Goal: Transaction & Acquisition: Purchase product/service

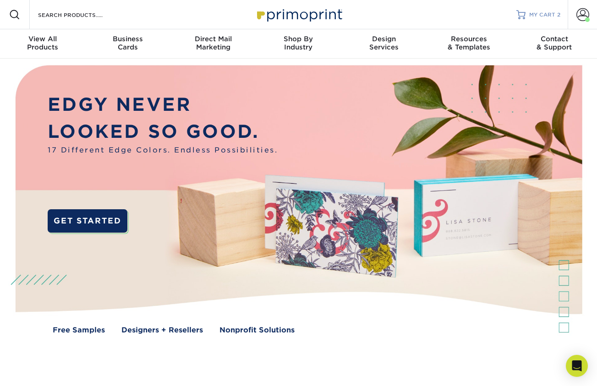
click at [552, 14] on span "MY CART" at bounding box center [542, 15] width 26 height 8
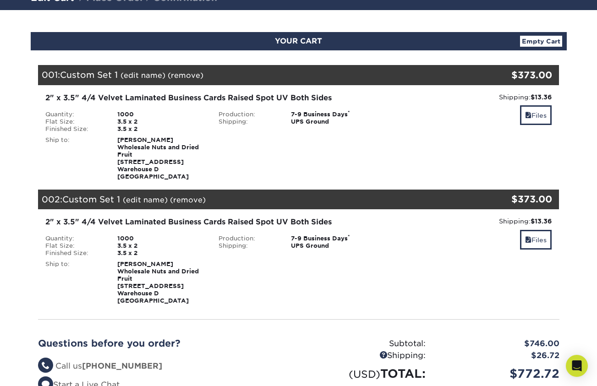
scroll to position [76, 0]
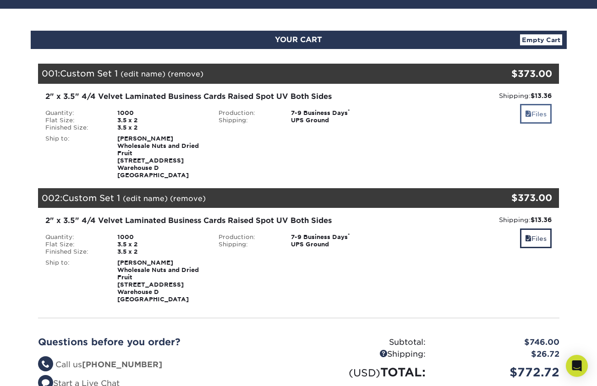
click at [541, 113] on link "Files" at bounding box center [536, 114] width 32 height 20
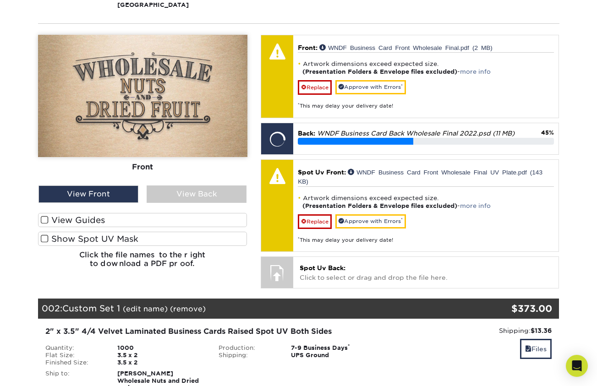
scroll to position [257, 0]
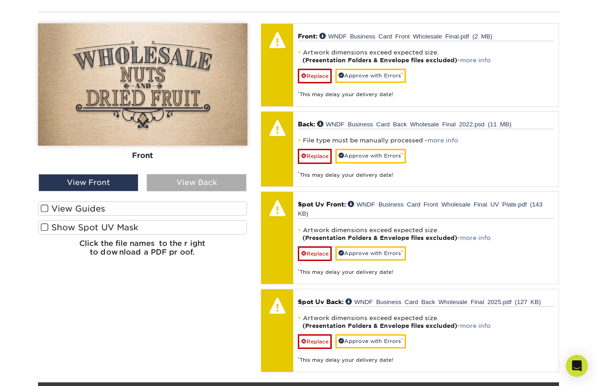
click at [190, 180] on div "View Back" at bounding box center [197, 182] width 100 height 17
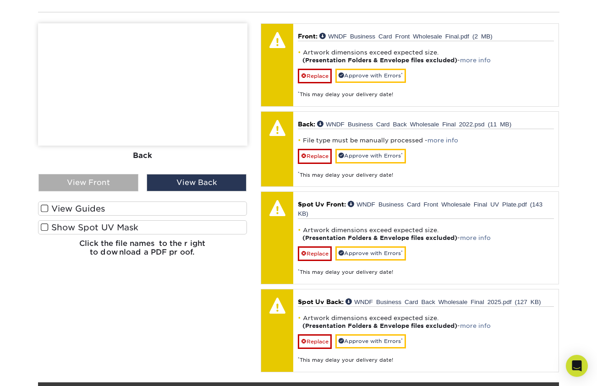
click at [102, 179] on div "View Front" at bounding box center [88, 182] width 100 height 17
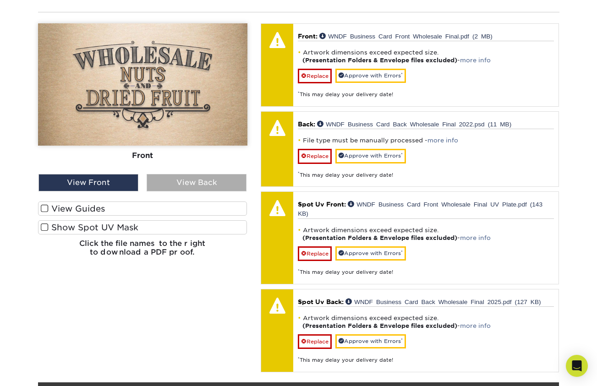
click at [213, 190] on div "View Back" at bounding box center [197, 182] width 100 height 17
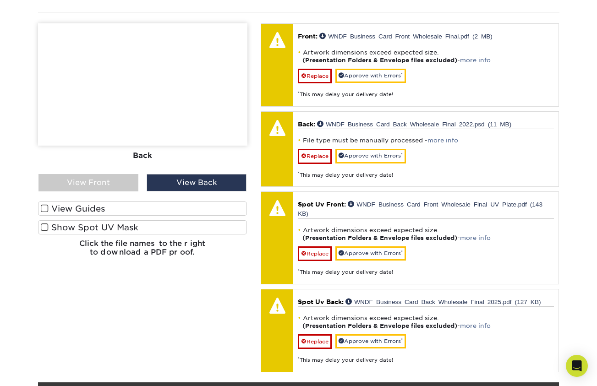
click at [47, 227] on span at bounding box center [45, 227] width 8 height 9
click at [0, 0] on input "Show Spot UV Mask" at bounding box center [0, 0] width 0 height 0
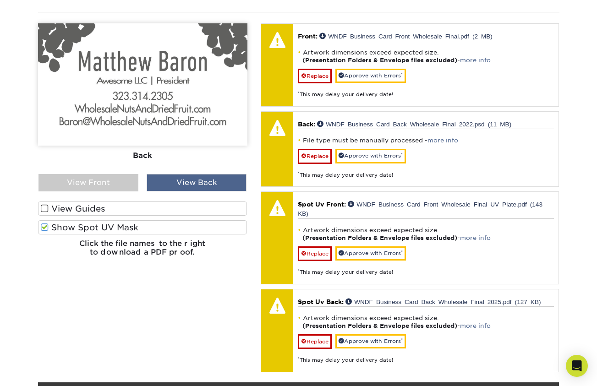
click at [204, 181] on div "View Back" at bounding box center [197, 182] width 100 height 17
click at [103, 195] on div "Front Back View Front Front" at bounding box center [142, 143] width 209 height 241
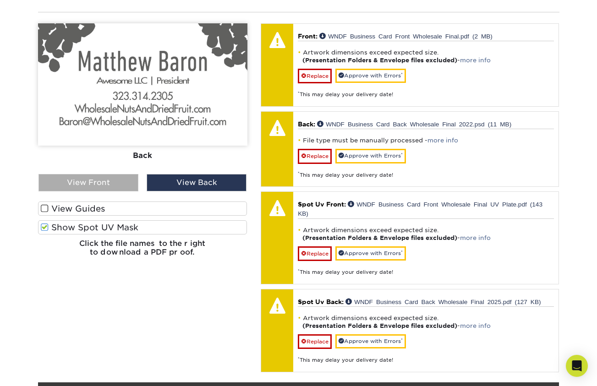
click at [108, 185] on div "View Front" at bounding box center [88, 182] width 100 height 17
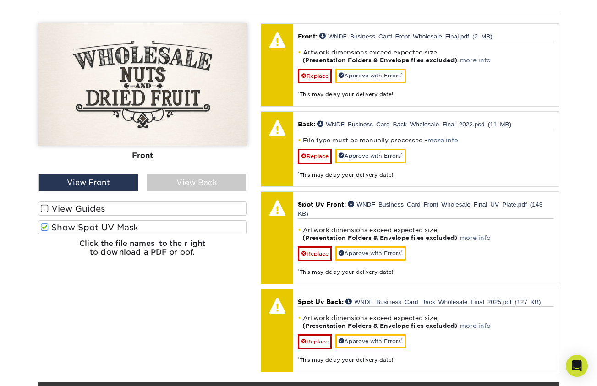
click at [202, 193] on div "Front Back View Front Front" at bounding box center [142, 143] width 209 height 241
click at [204, 188] on div "View Back" at bounding box center [197, 182] width 100 height 17
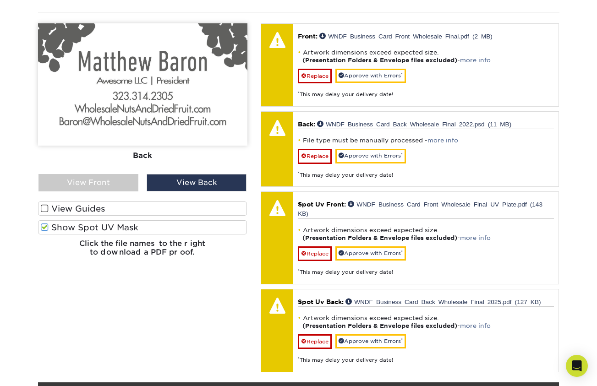
click at [44, 209] on span at bounding box center [45, 208] width 8 height 9
click at [0, 0] on input "View Guides" at bounding box center [0, 0] width 0 height 0
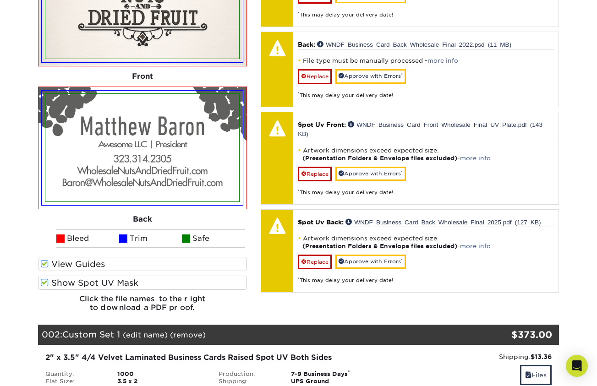
scroll to position [343, 0]
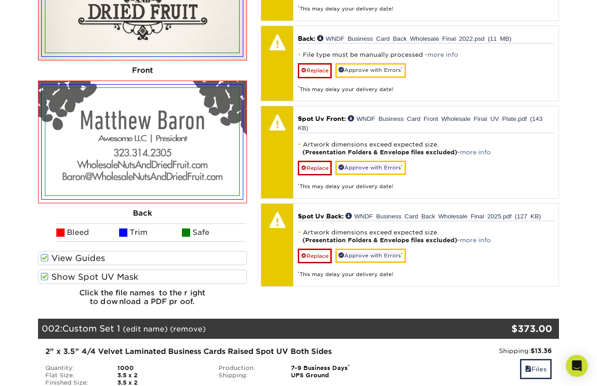
click at [45, 275] on span at bounding box center [45, 276] width 8 height 9
click at [0, 0] on input "Show Spot UV Mask" at bounding box center [0, 0] width 0 height 0
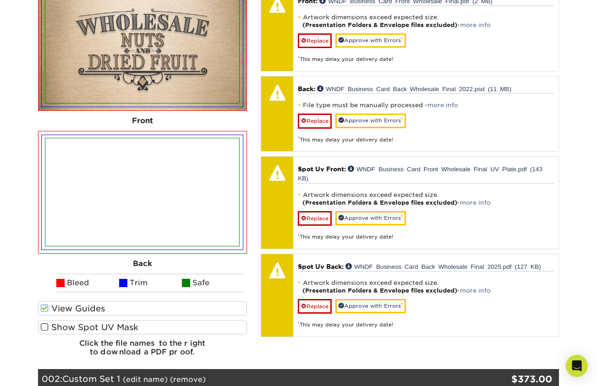
scroll to position [282, 0]
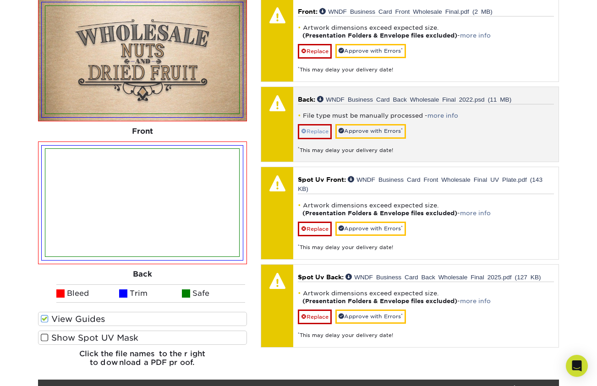
click at [317, 127] on link "Replace" at bounding box center [315, 131] width 34 height 15
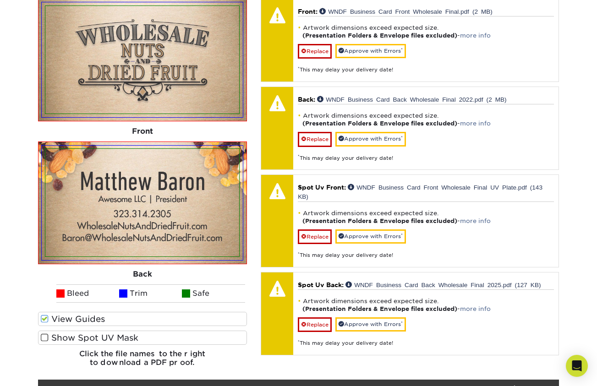
click at [41, 336] on span at bounding box center [45, 337] width 8 height 9
click at [0, 0] on input "Show Spot UV Mask" at bounding box center [0, 0] width 0 height 0
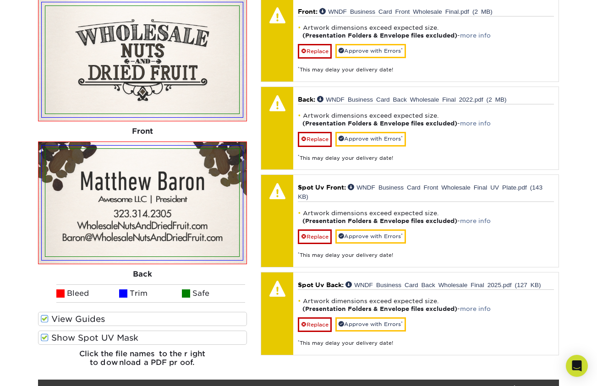
click at [41, 336] on span at bounding box center [45, 337] width 8 height 9
click at [0, 0] on input "Show Spot UV Mask" at bounding box center [0, 0] width 0 height 0
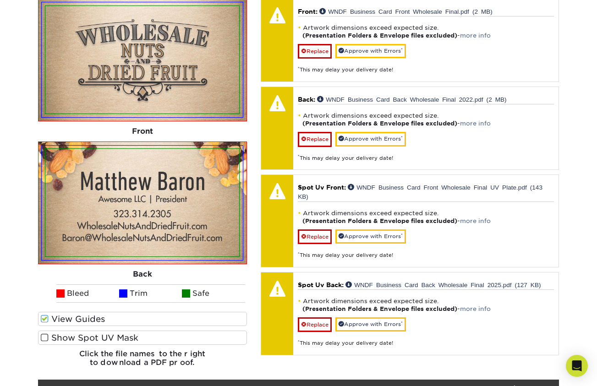
click at [41, 336] on span at bounding box center [45, 337] width 8 height 9
click at [0, 0] on input "Show Spot UV Mask" at bounding box center [0, 0] width 0 height 0
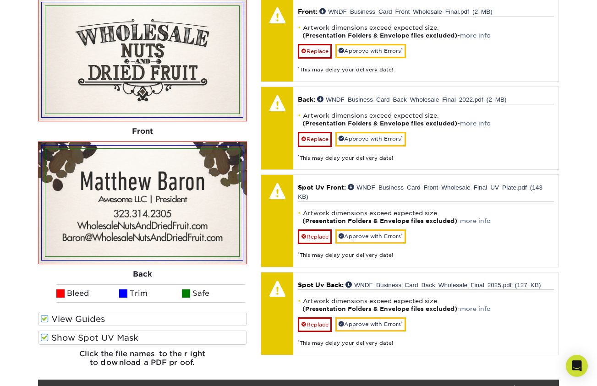
click at [41, 336] on span at bounding box center [45, 337] width 8 height 9
click at [0, 0] on input "Show Spot UV Mask" at bounding box center [0, 0] width 0 height 0
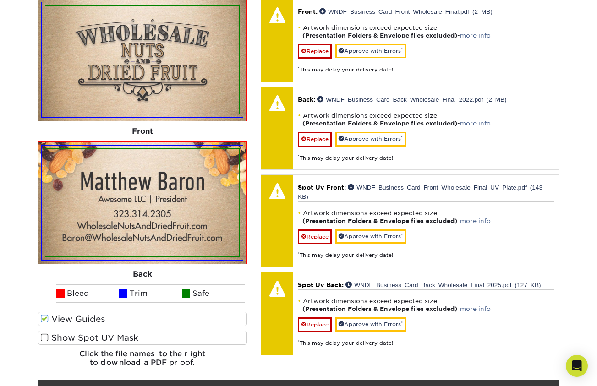
click at [41, 336] on span at bounding box center [45, 337] width 8 height 9
click at [0, 0] on input "Show Spot UV Mask" at bounding box center [0, 0] width 0 height 0
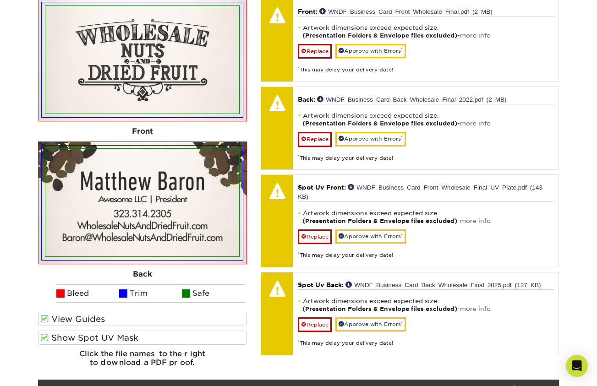
click at [41, 336] on span at bounding box center [45, 337] width 8 height 9
click at [0, 0] on input "Show Spot UV Mask" at bounding box center [0, 0] width 0 height 0
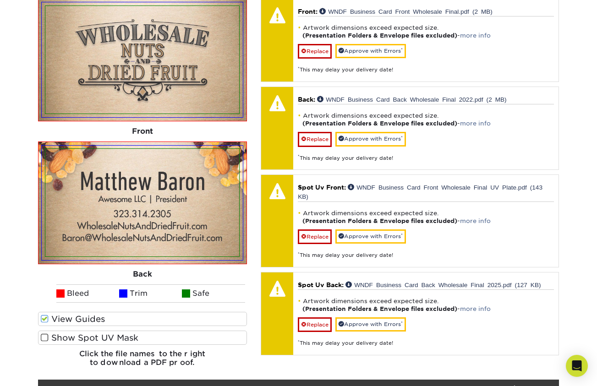
click at [41, 336] on span at bounding box center [45, 337] width 8 height 9
click at [0, 0] on input "Show Spot UV Mask" at bounding box center [0, 0] width 0 height 0
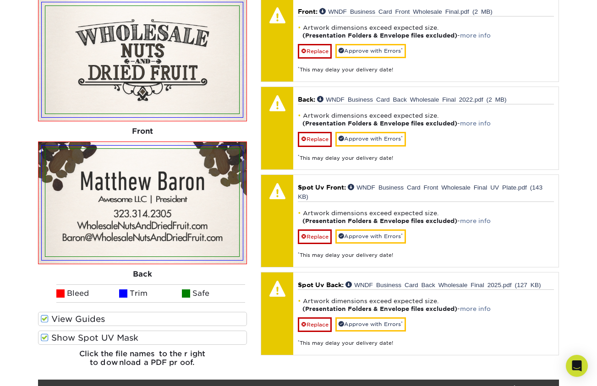
click at [41, 336] on span at bounding box center [45, 337] width 8 height 9
click at [0, 0] on input "Show Spot UV Mask" at bounding box center [0, 0] width 0 height 0
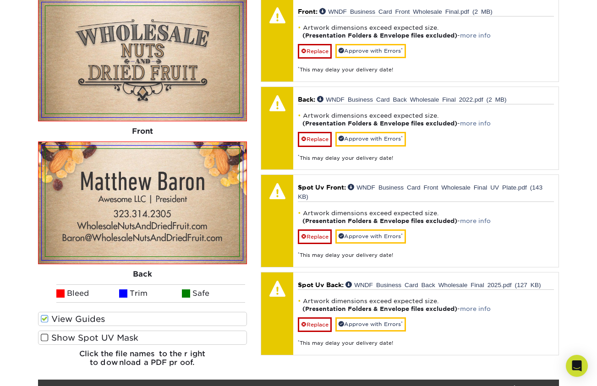
click at [41, 336] on span at bounding box center [45, 337] width 8 height 9
click at [0, 0] on input "Show Spot UV Mask" at bounding box center [0, 0] width 0 height 0
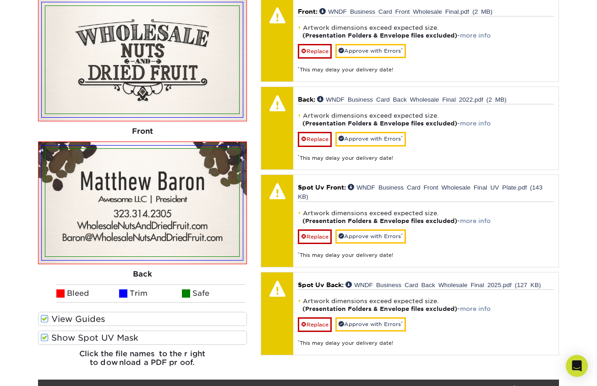
click at [41, 336] on span at bounding box center [45, 337] width 8 height 9
click at [0, 0] on input "Show Spot UV Mask" at bounding box center [0, 0] width 0 height 0
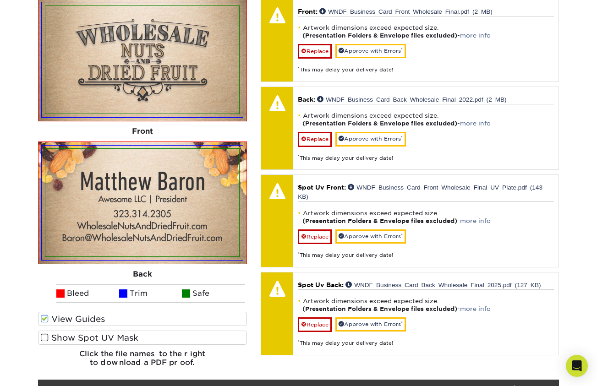
click at [41, 336] on span at bounding box center [45, 337] width 8 height 9
click at [0, 0] on input "Show Spot UV Mask" at bounding box center [0, 0] width 0 height 0
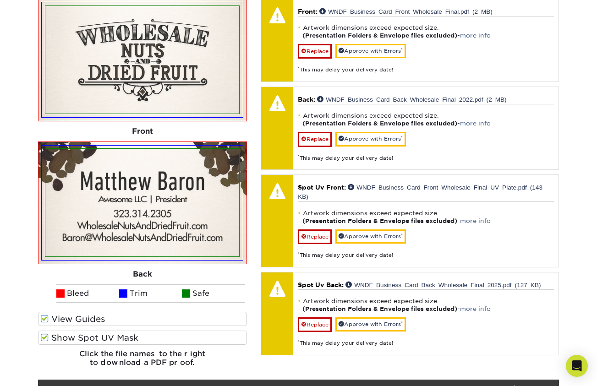
click at [41, 336] on span at bounding box center [45, 337] width 8 height 9
click at [0, 0] on input "Show Spot UV Mask" at bounding box center [0, 0] width 0 height 0
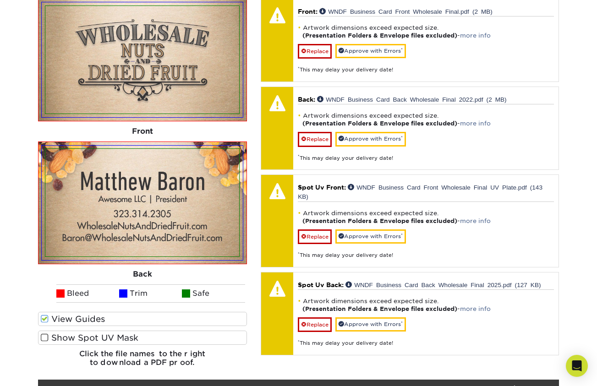
click at [41, 336] on span at bounding box center [45, 337] width 8 height 9
click at [0, 0] on input "Show Spot UV Mask" at bounding box center [0, 0] width 0 height 0
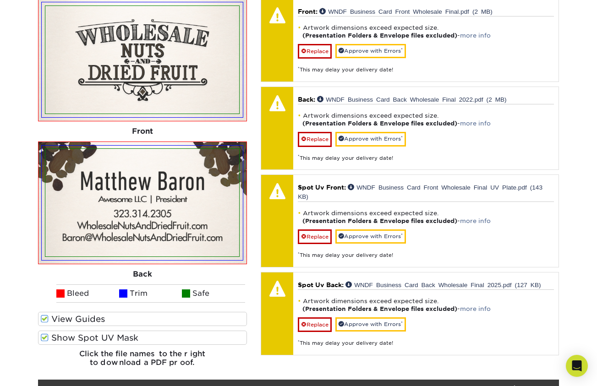
click at [41, 336] on span at bounding box center [45, 337] width 8 height 9
click at [0, 0] on input "Show Spot UV Mask" at bounding box center [0, 0] width 0 height 0
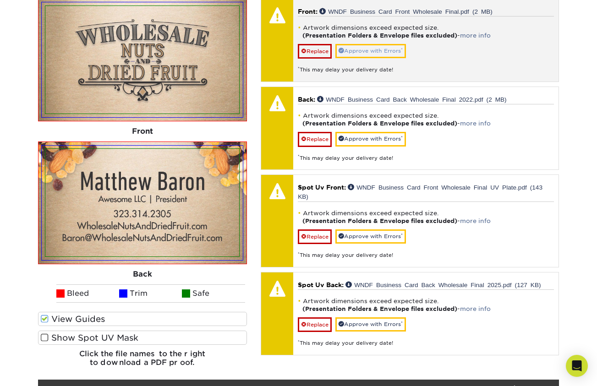
click at [393, 56] on link "Approve with Errors *" at bounding box center [370, 51] width 71 height 14
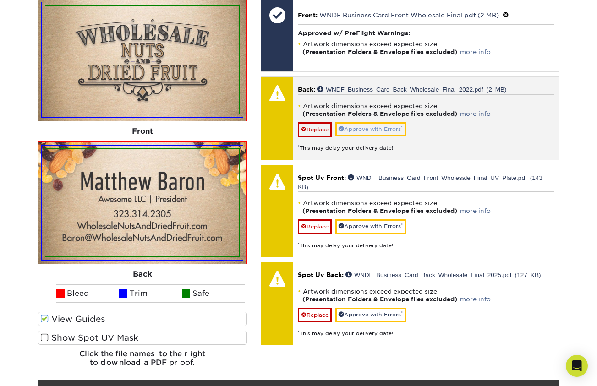
click at [384, 127] on link "Approve with Errors *" at bounding box center [370, 129] width 71 height 14
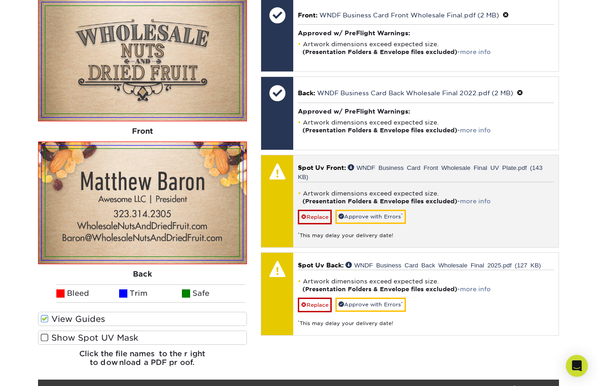
click at [374, 206] on div "Artwork dimensions exceed expected size. (Presentation Folders & Envelope files…" at bounding box center [426, 211] width 256 height 58
click at [375, 212] on link "Approve with Errors *" at bounding box center [370, 217] width 71 height 14
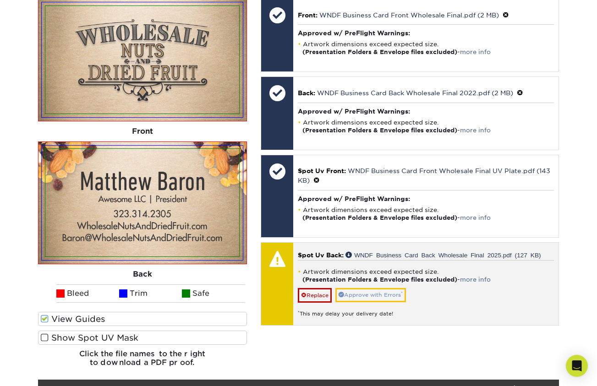
click at [378, 288] on link "Approve with Errors *" at bounding box center [370, 295] width 71 height 14
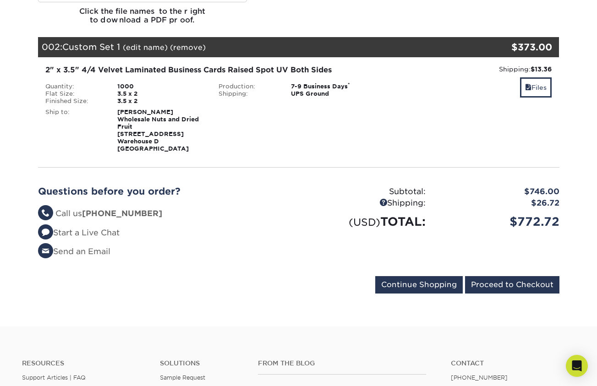
scroll to position [550, 0]
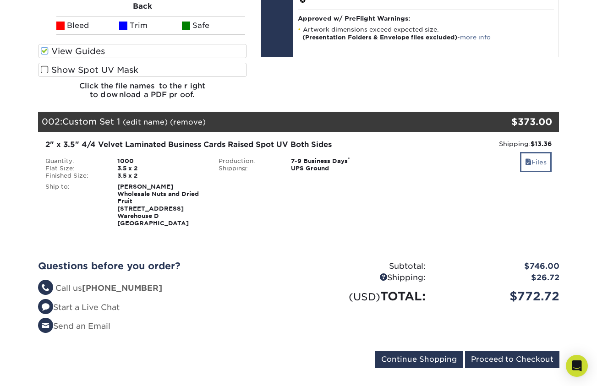
click at [538, 162] on link "Files" at bounding box center [536, 162] width 32 height 20
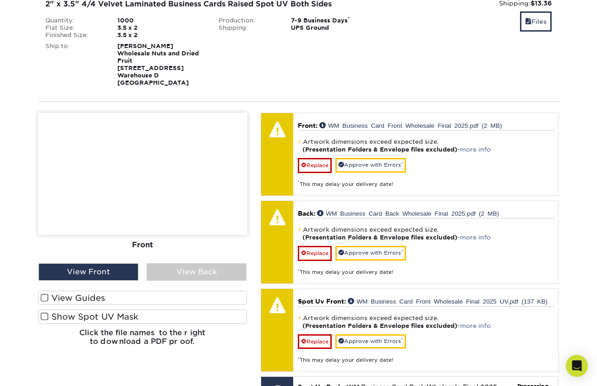
scroll to position [692, 0]
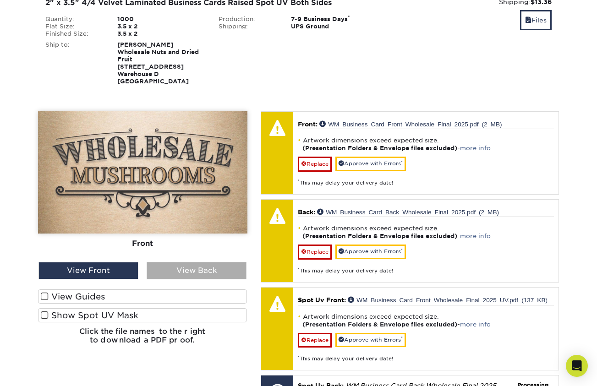
click at [199, 265] on div "View Back" at bounding box center [197, 270] width 100 height 17
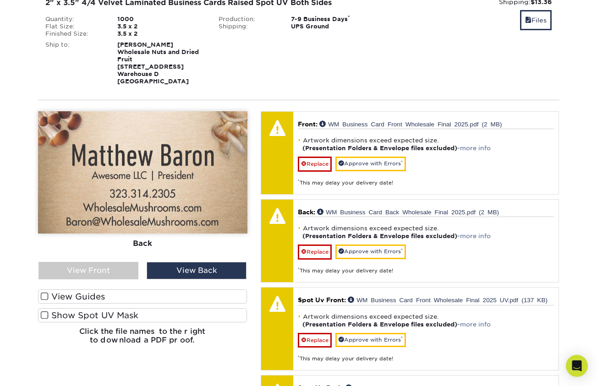
click at [42, 314] on span at bounding box center [45, 315] width 8 height 9
click at [0, 0] on input "Show Spot UV Mask" at bounding box center [0, 0] width 0 height 0
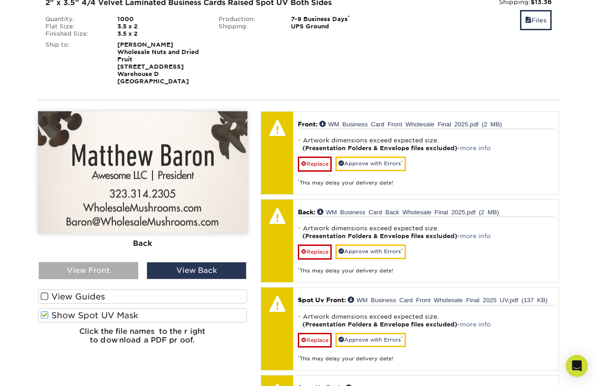
click at [118, 271] on div "View Front" at bounding box center [88, 270] width 100 height 17
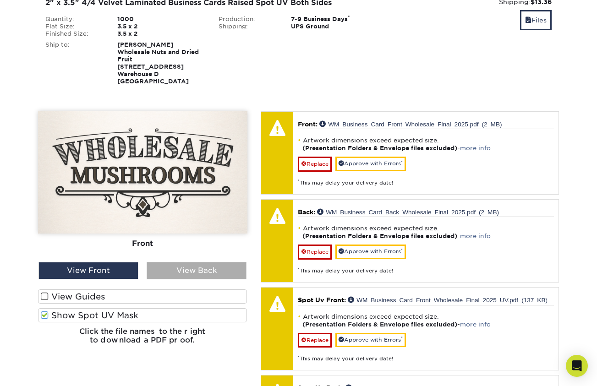
click at [165, 266] on div "View Back" at bounding box center [197, 270] width 100 height 17
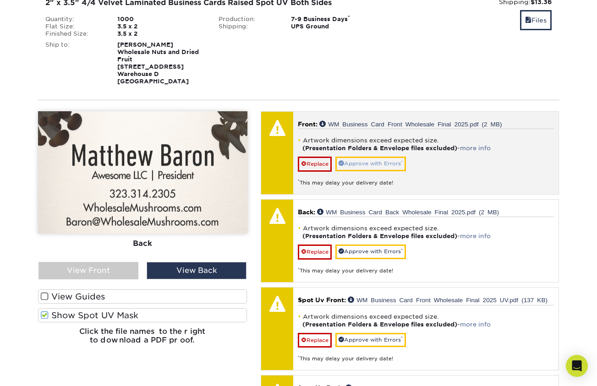
click at [384, 166] on link "Approve with Errors *" at bounding box center [370, 164] width 71 height 14
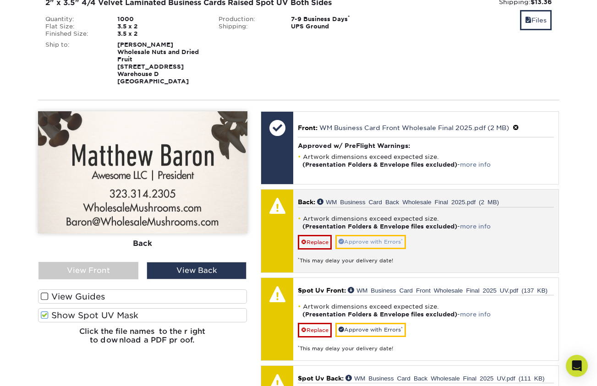
click at [381, 245] on link "Approve with Errors *" at bounding box center [370, 242] width 71 height 14
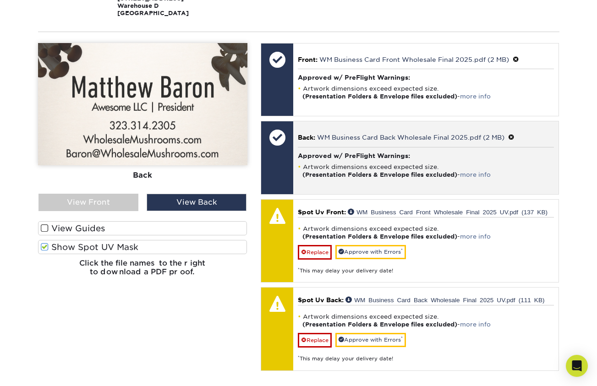
scroll to position [787, 0]
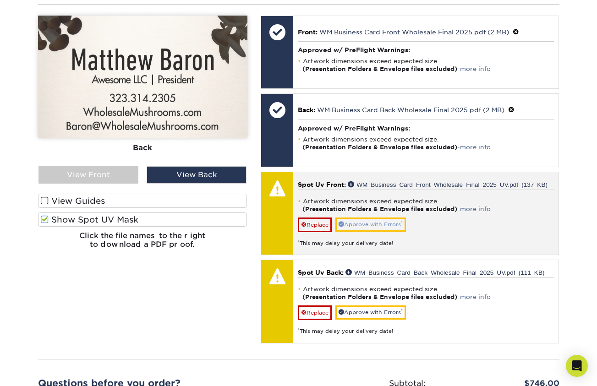
click at [386, 217] on link "Approve with Errors *" at bounding box center [370, 224] width 71 height 14
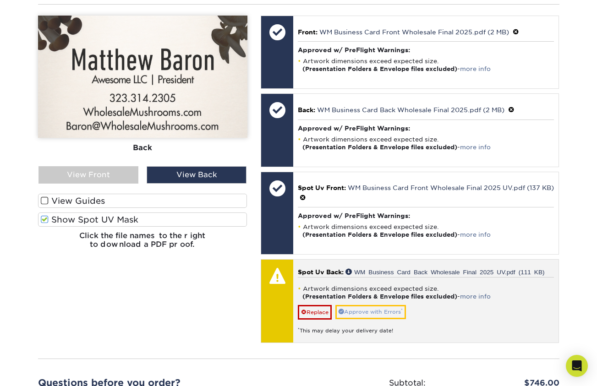
click at [377, 315] on link "Approve with Errors *" at bounding box center [370, 312] width 71 height 14
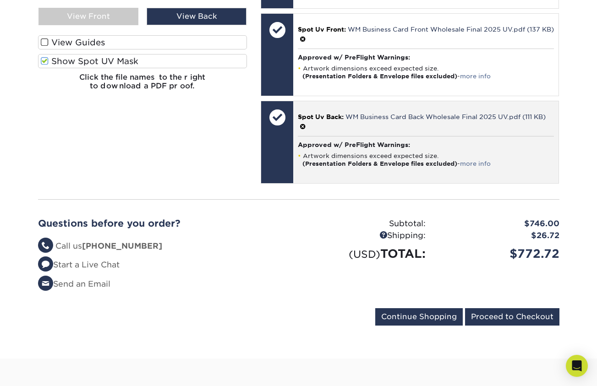
scroll to position [1009, 0]
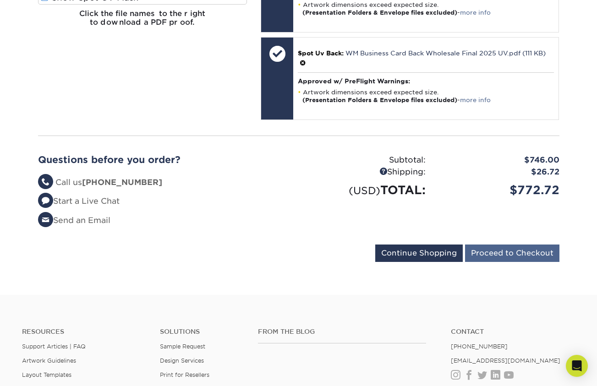
click at [549, 253] on input "Proceed to Checkout" at bounding box center [512, 252] width 94 height 17
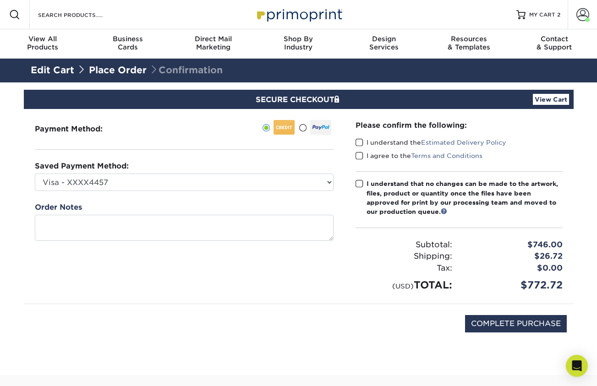
click at [360, 147] on div "I understand the Estimated Delivery Policy" at bounding box center [458, 144] width 207 height 13
click at [360, 147] on span at bounding box center [359, 142] width 8 height 9
click at [0, 0] on input "I understand the Estimated Delivery Policy" at bounding box center [0, 0] width 0 height 0
click at [360, 143] on span at bounding box center [359, 142] width 8 height 9
click at [0, 0] on input "I understand the Estimated Delivery Policy" at bounding box center [0, 0] width 0 height 0
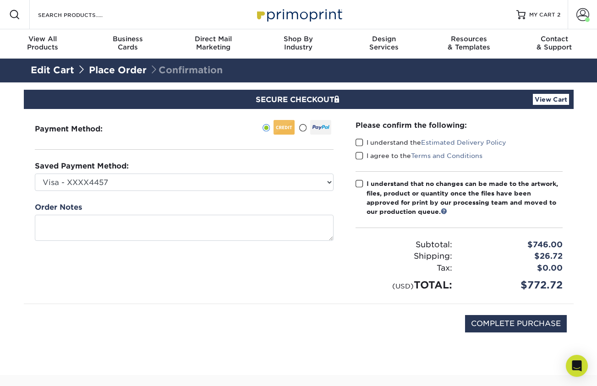
click at [360, 143] on span at bounding box center [359, 142] width 8 height 9
click at [0, 0] on input "I understand the Estimated Delivery Policy" at bounding box center [0, 0] width 0 height 0
click at [360, 152] on span at bounding box center [359, 156] width 8 height 9
click at [0, 0] on input "I agree to the Terms and Conditions" at bounding box center [0, 0] width 0 height 0
click at [358, 178] on div "Please confirm the following: I understand the Estimated Delivery Policy I agre…" at bounding box center [458, 206] width 207 height 173
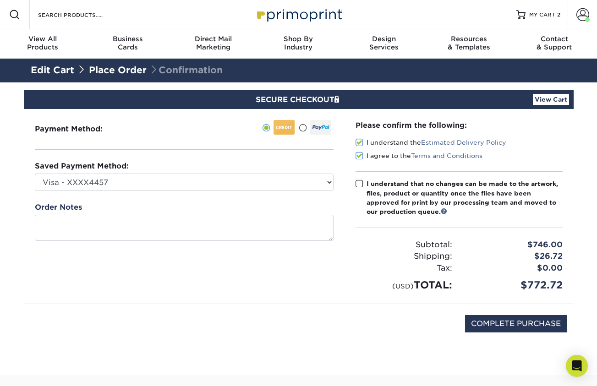
click at [358, 183] on span at bounding box center [359, 183] width 8 height 9
click at [0, 0] on input "I understand that no changes can be made to the artwork, files, product or quan…" at bounding box center [0, 0] width 0 height 0
click at [541, 154] on div "I agree to the Terms and Conditions" at bounding box center [458, 157] width 207 height 13
click at [554, 106] on div "SECURE CHECKOUT View Cart" at bounding box center [298, 99] width 549 height 19
click at [555, 103] on link "View Cart" at bounding box center [550, 99] width 36 height 11
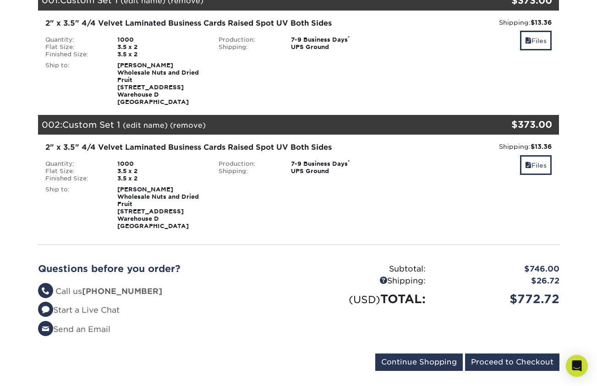
scroll to position [163, 0]
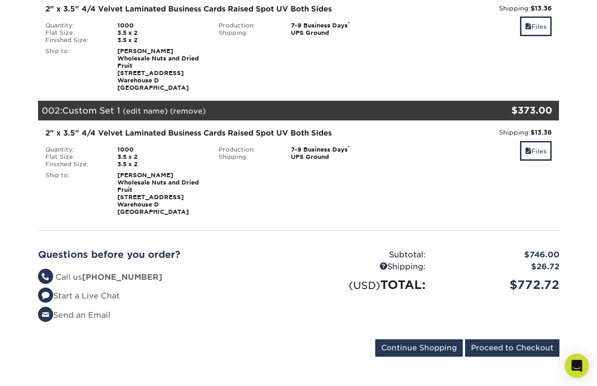
click at [580, 368] on icon "Open Intercom Messenger" at bounding box center [576, 366] width 12 height 12
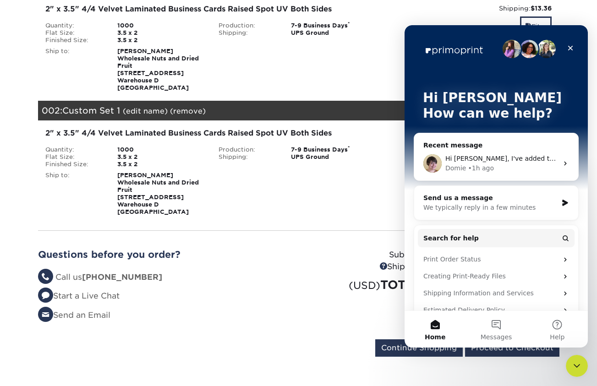
scroll to position [0, 0]
click at [522, 168] on div "Domie • 1h ago" at bounding box center [501, 168] width 113 height 10
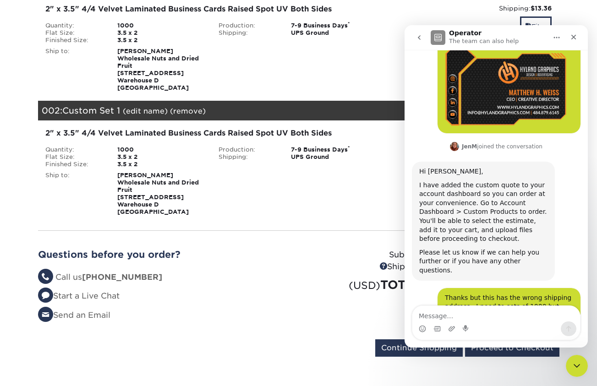
scroll to position [1550, 0]
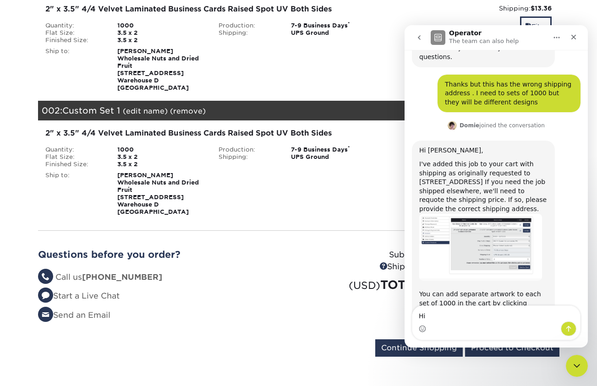
type textarea "Hi"
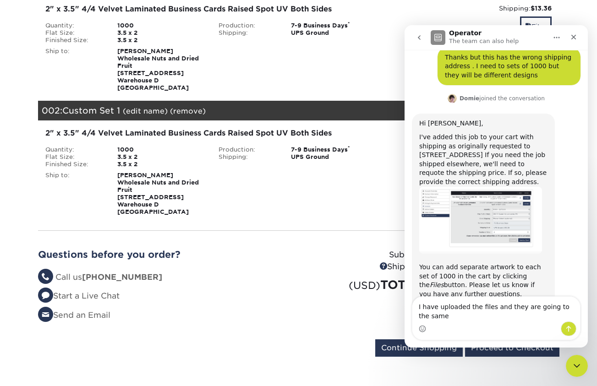
scroll to position [1586, 0]
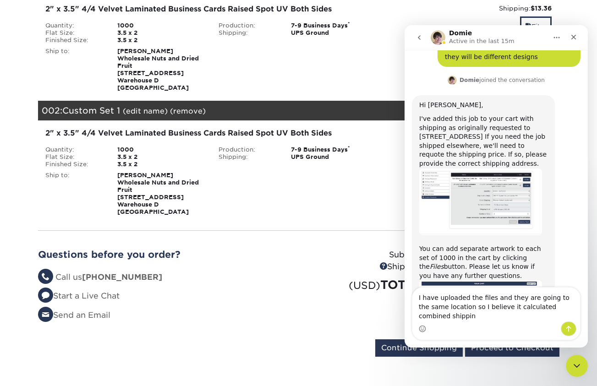
type textarea "I have uploaded the files and they are going to the same location so I believe …"
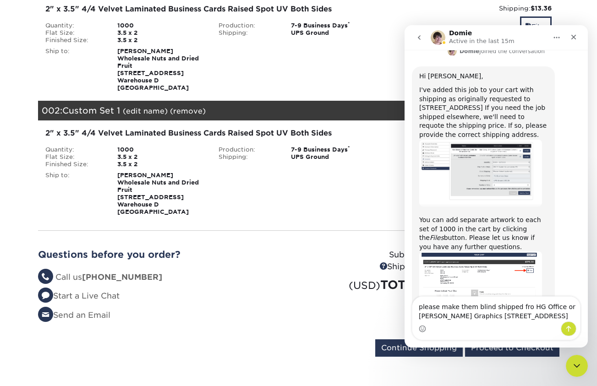
scroll to position [1633, 0]
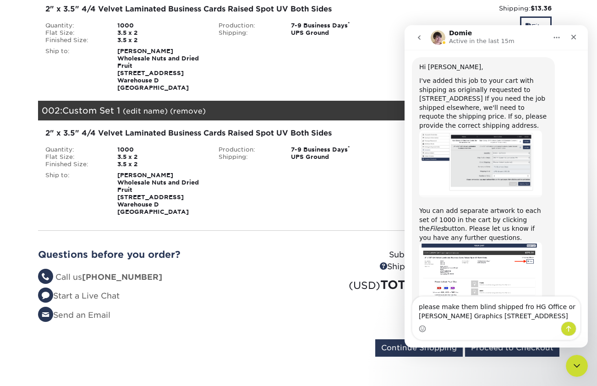
type textarea "please make them blind shipped fro HG Office or [PERSON_NAME] Graphics [STREET_…"
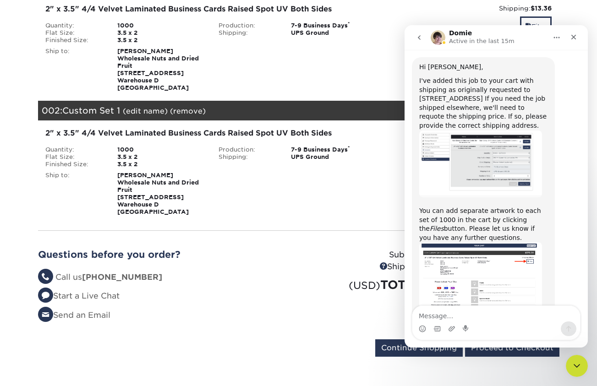
scroll to position [1653, 0]
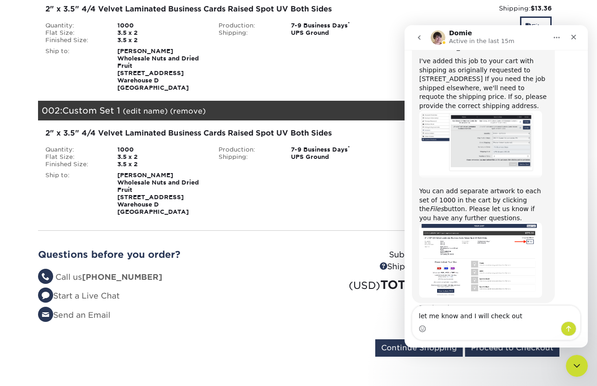
type textarea "let me know and I will check out"
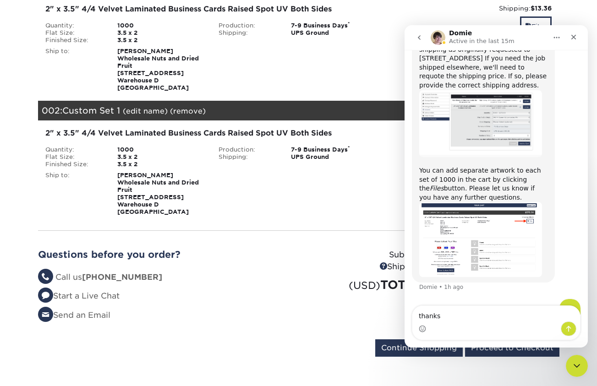
type textarea "thanks!"
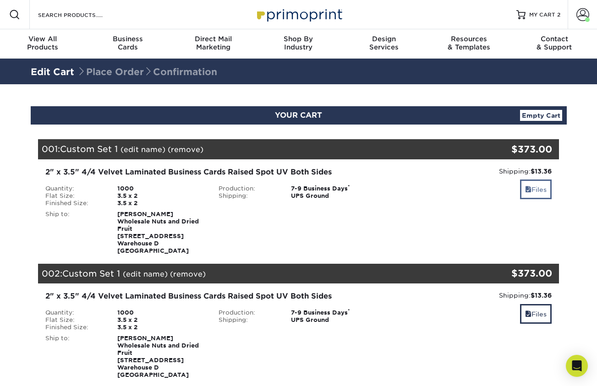
click at [537, 183] on link "Files" at bounding box center [536, 189] width 32 height 20
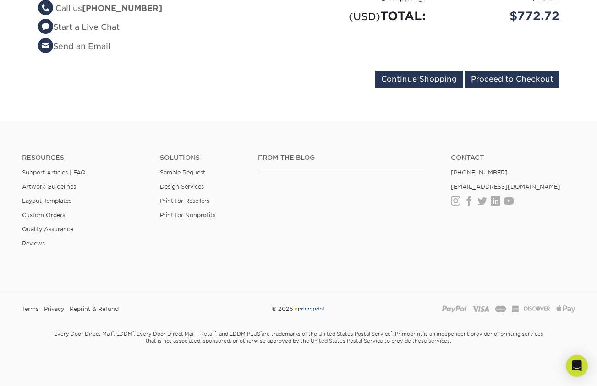
scroll to position [740, 0]
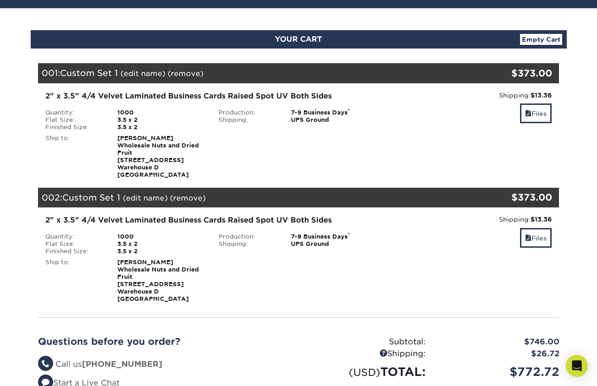
scroll to position [408, 0]
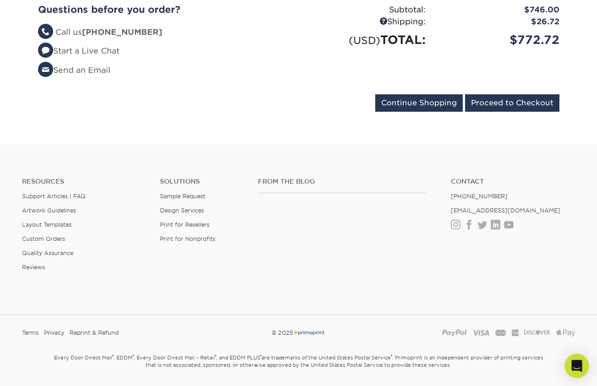
click at [577, 363] on icon "Open Intercom Messenger" at bounding box center [576, 366] width 11 height 12
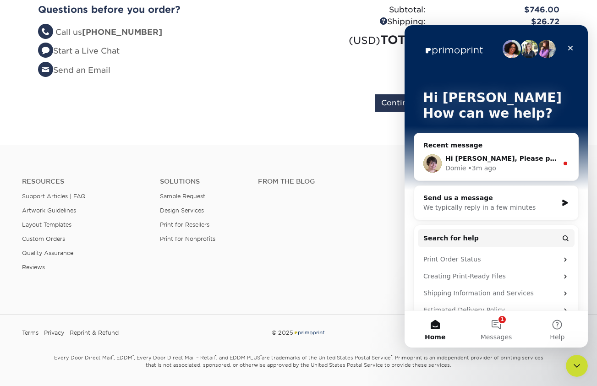
scroll to position [0, 0]
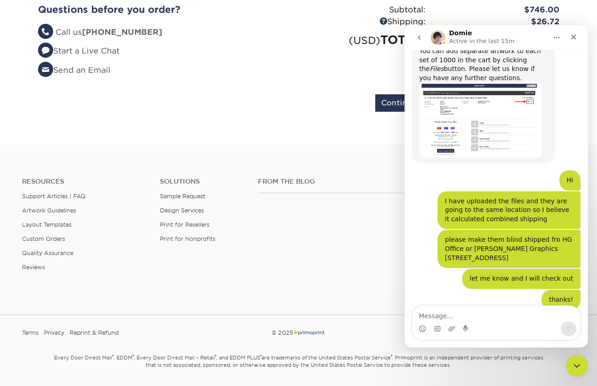
scroll to position [1791, 0]
click at [256, 103] on form "Continue Shopping Proceed to Checkout" at bounding box center [298, 104] width 521 height 21
click at [577, 360] on icon "Close Intercom Messenger" at bounding box center [575, 364] width 11 height 11
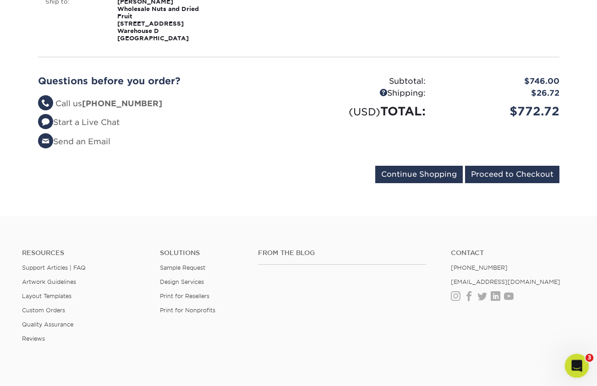
scroll to position [0, 0]
click at [521, 170] on input "Proceed to Checkout" at bounding box center [512, 174] width 94 height 17
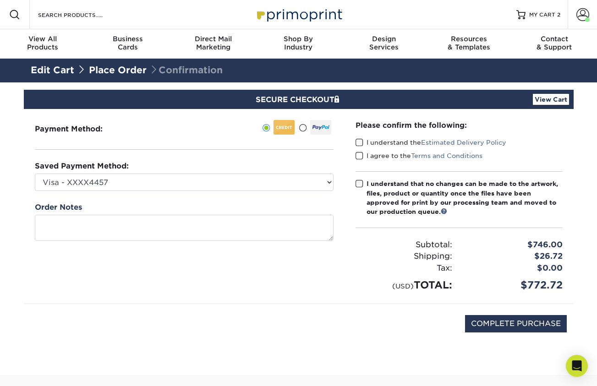
click at [358, 137] on div "Please confirm the following: I understand the Estimated Delivery Policy I agre…" at bounding box center [458, 206] width 207 height 173
click at [358, 142] on span at bounding box center [359, 142] width 8 height 9
click at [0, 0] on input "I understand the Estimated Delivery Policy" at bounding box center [0, 0] width 0 height 0
click at [358, 152] on span at bounding box center [359, 156] width 8 height 9
click at [0, 0] on input "I agree to the Terms and Conditions" at bounding box center [0, 0] width 0 height 0
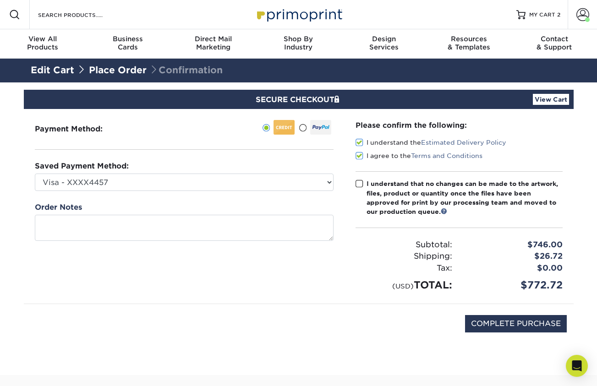
click at [358, 184] on span at bounding box center [359, 183] width 8 height 9
click at [0, 0] on input "I understand that no changes can be made to the artwork, files, product or quan…" at bounding box center [0, 0] width 0 height 0
click at [527, 321] on input "COMPLETE PURCHASE" at bounding box center [516, 323] width 102 height 17
type input "PROCESSING, PLEASE WAIT..."
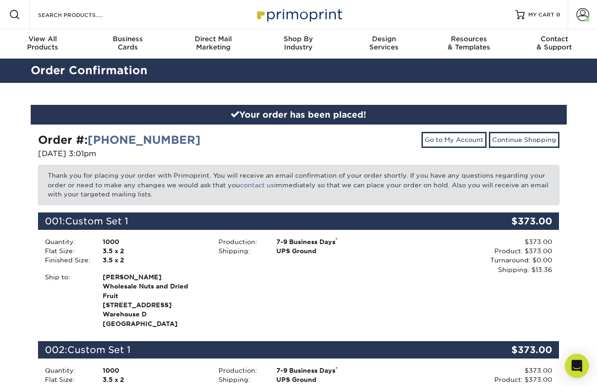
click at [580, 372] on div "Open Intercom Messenger" at bounding box center [576, 366] width 24 height 24
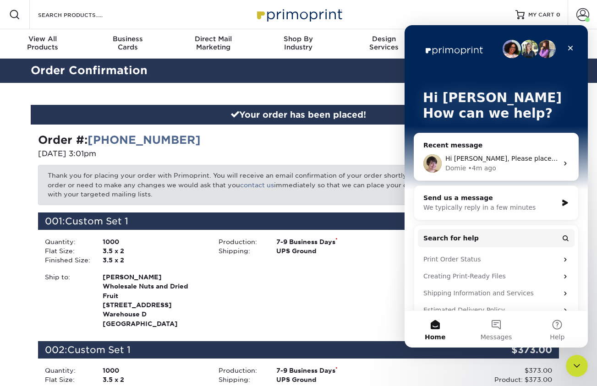
click at [492, 187] on div "Send us a message We typically reply in a few minutes" at bounding box center [496, 203] width 164 height 34
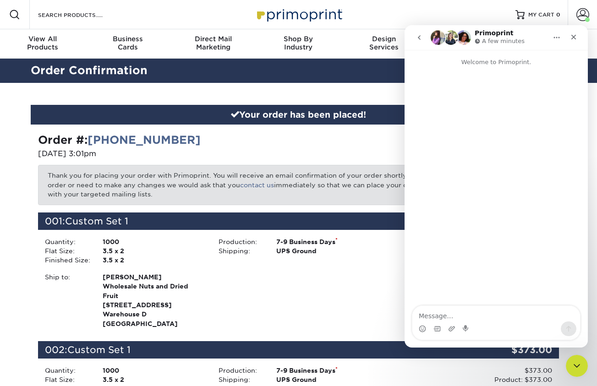
click at [420, 38] on icon "go back" at bounding box center [418, 37] width 7 height 7
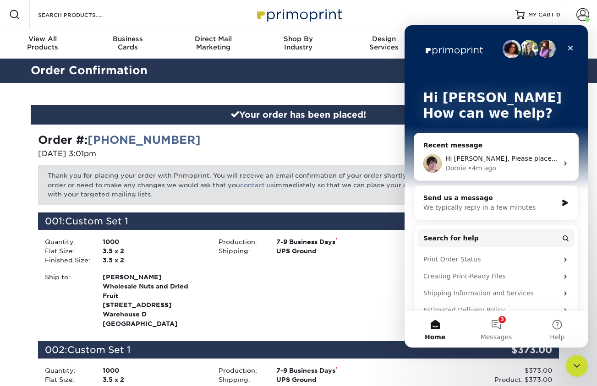
click at [490, 151] on div "Hi [PERSON_NAME], Please place the order as-is. Once placed, I can update the s…" at bounding box center [496, 164] width 164 height 34
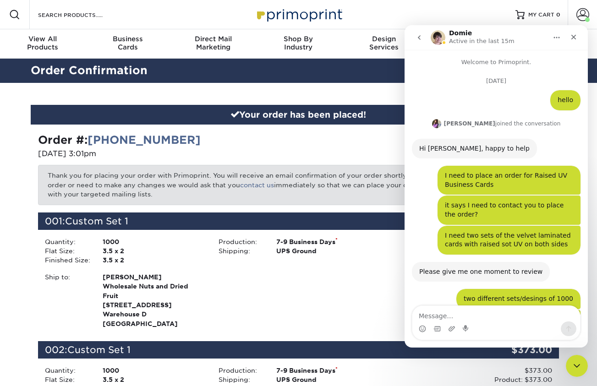
scroll to position [1791, 0]
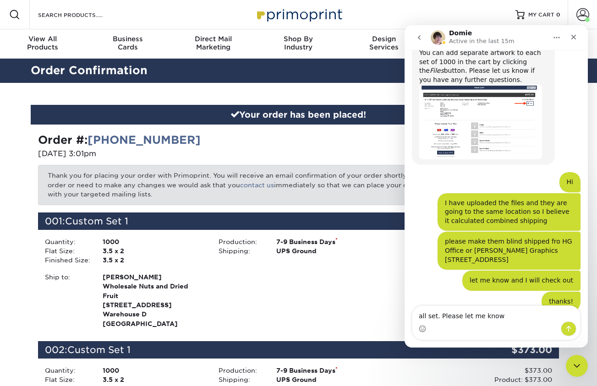
drag, startPoint x: 435, startPoint y: 316, endPoint x: 378, endPoint y: 316, distance: 56.8
click at [404, 316] on html "Domie Active in the last 15m Welcome to Primoprint. [DATE] hello [PERSON_NAME] …" at bounding box center [495, 186] width 183 height 322
type textarea "Order placed. Please let me know"
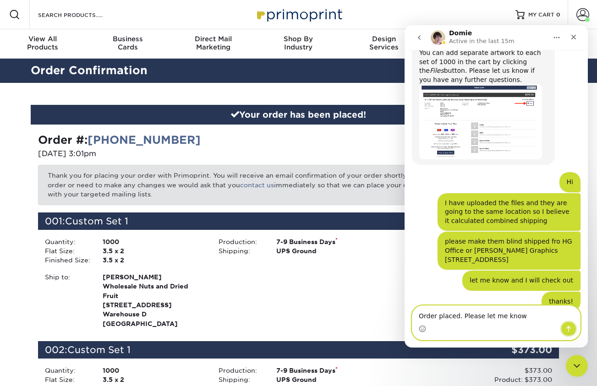
click at [575, 325] on button "Send a message…" at bounding box center [568, 328] width 16 height 15
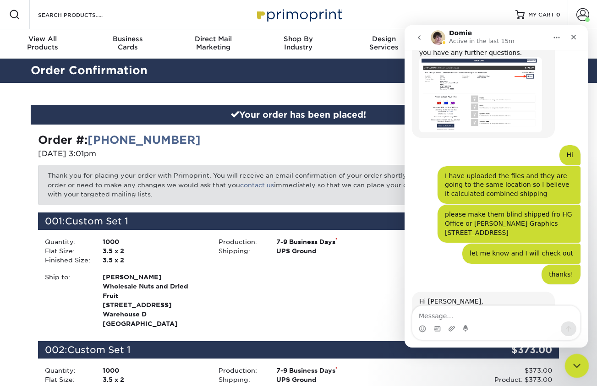
click at [574, 364] on icon "Close Intercom Messenger" at bounding box center [575, 365] width 6 height 4
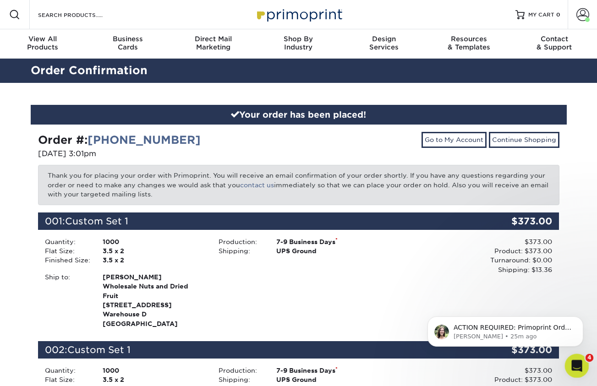
scroll to position [0, 0]
click at [575, 364] on icon "Open Intercom Messenger" at bounding box center [575, 364] width 15 height 15
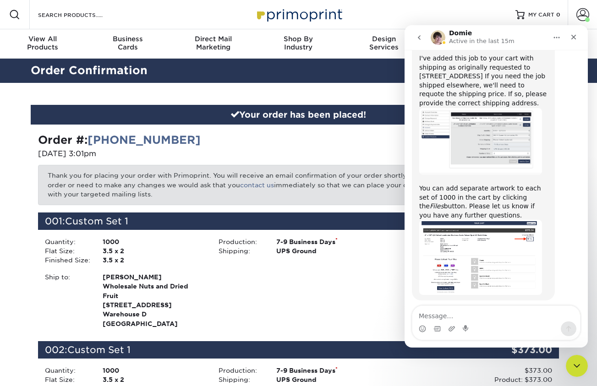
scroll to position [1818, 0]
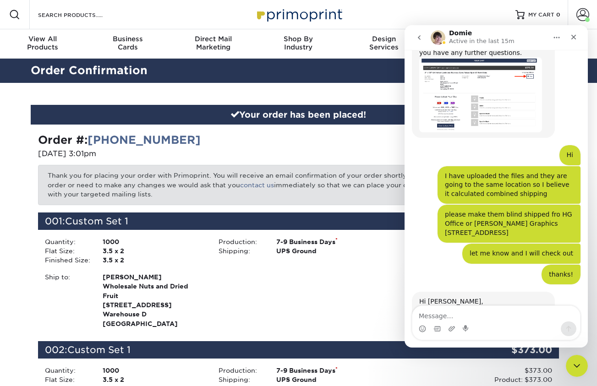
click at [421, 34] on icon "go back" at bounding box center [418, 37] width 7 height 7
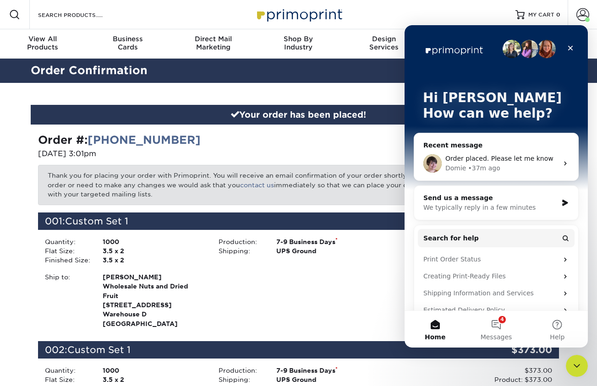
scroll to position [0, 0]
click at [490, 158] on span "Order placed. Please let me know" at bounding box center [499, 158] width 108 height 7
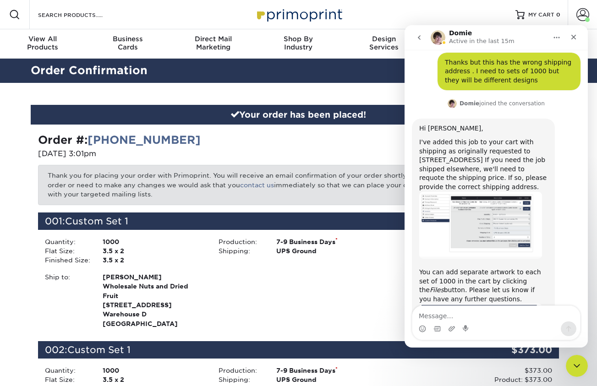
scroll to position [1818, 0]
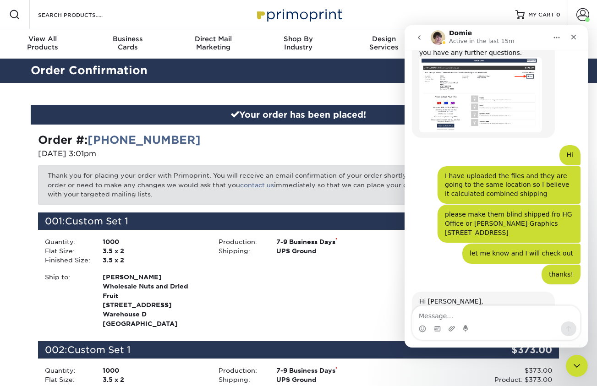
click at [420, 34] on icon "go back" at bounding box center [418, 37] width 7 height 7
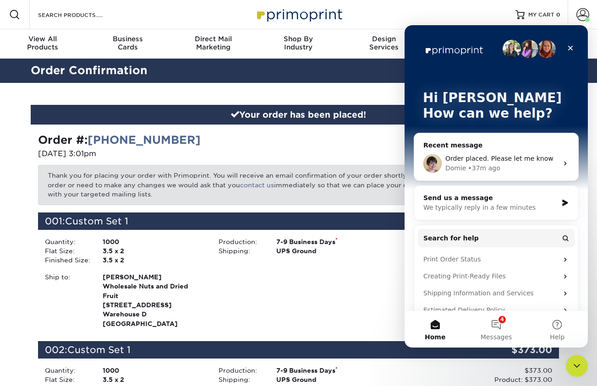
click at [510, 165] on div "Domie • 37m ago" at bounding box center [501, 168] width 113 height 10
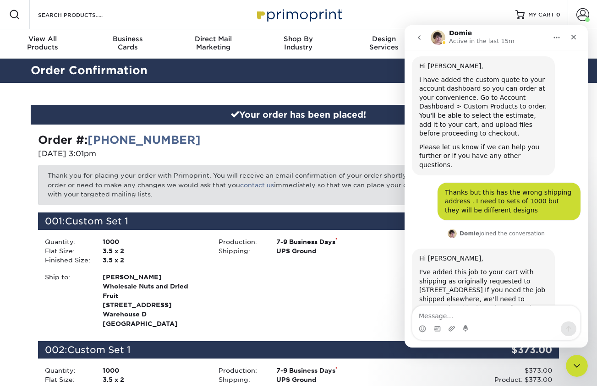
scroll to position [1818, 0]
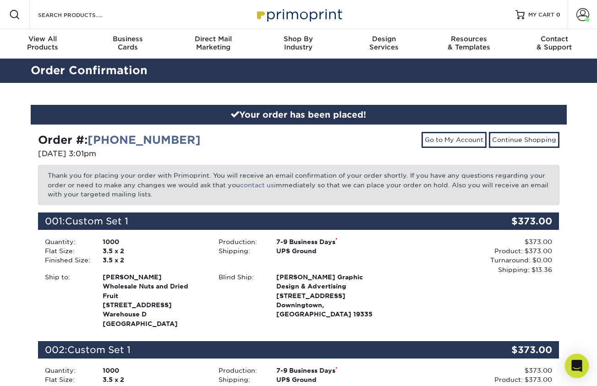
click at [578, 362] on icon "Open Intercom Messenger" at bounding box center [576, 366] width 11 height 12
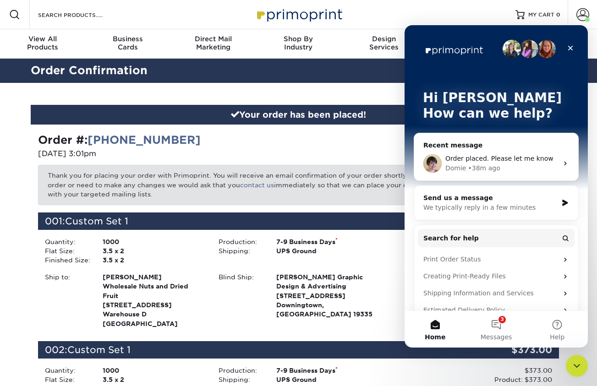
click at [526, 158] on span "Order placed. Please let me know" at bounding box center [499, 158] width 108 height 7
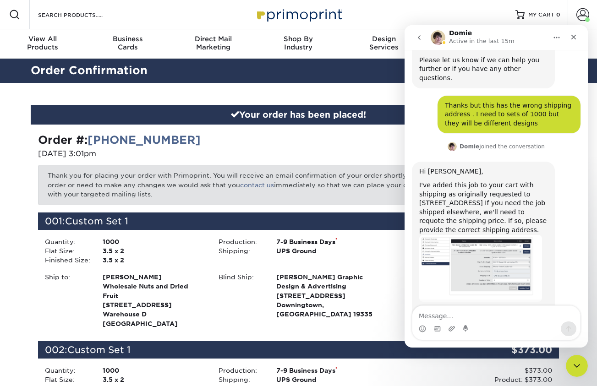
scroll to position [1818, 0]
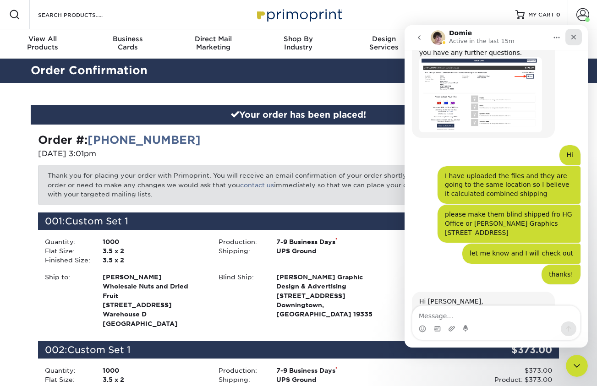
click at [575, 37] on icon "Close" at bounding box center [573, 36] width 7 height 7
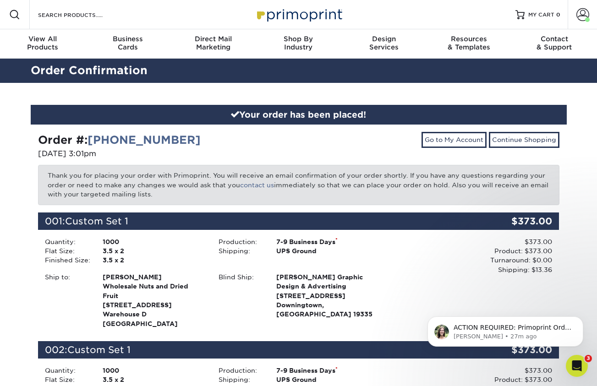
scroll to position [0, 0]
